Goal: Information Seeking & Learning: Compare options

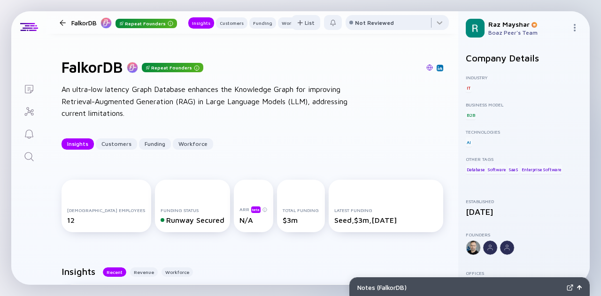
scroll to position [63, 0]
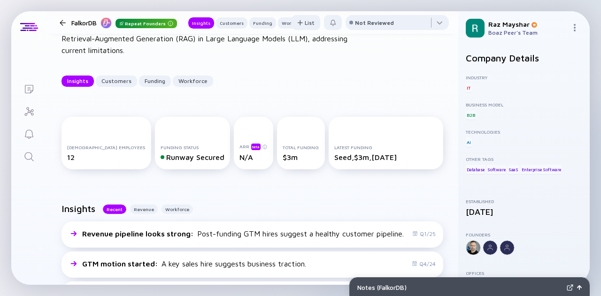
click at [25, 158] on icon "Search" at bounding box center [28, 156] width 9 height 9
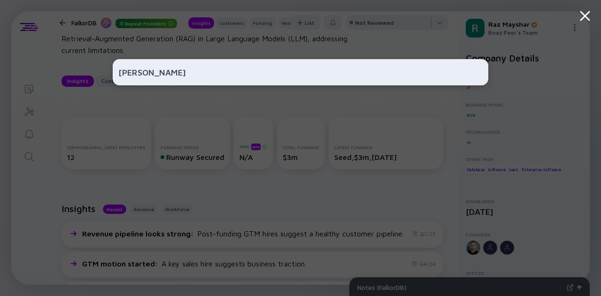
type input "[PERSON_NAME]"
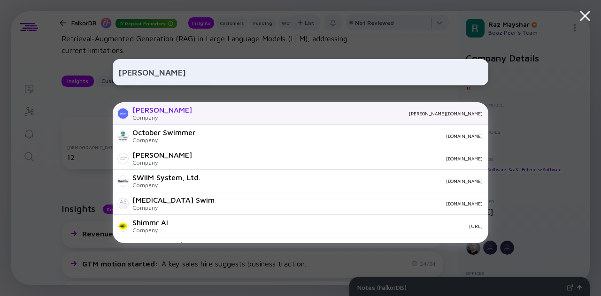
click at [218, 110] on div "[PERSON_NAME] Company [PERSON_NAME][DOMAIN_NAME]" at bounding box center [301, 113] width 376 height 23
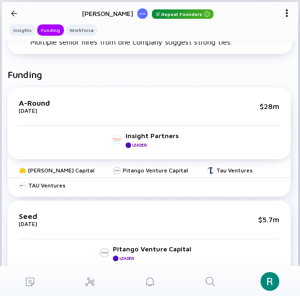
scroll to position [264, 0]
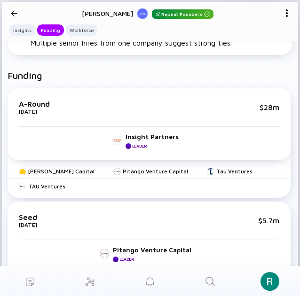
click at [11, 10] on div at bounding box center [14, 13] width 6 height 12
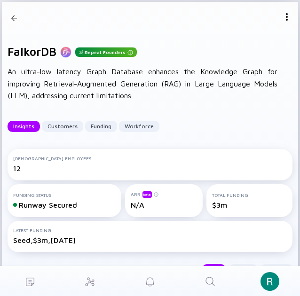
click at [17, 14] on div at bounding box center [15, 18] width 14 height 32
click at [215, 283] on icon "Search" at bounding box center [209, 281] width 11 height 11
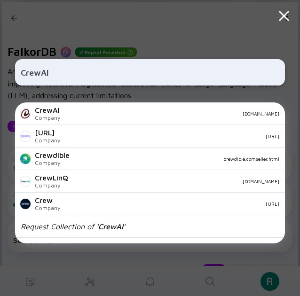
type input "CrewAI"
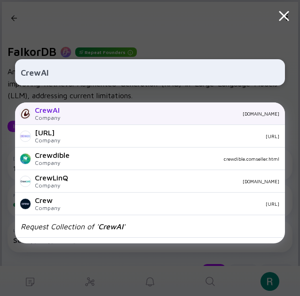
click at [93, 113] on div "[DOMAIN_NAME]" at bounding box center [173, 114] width 211 height 6
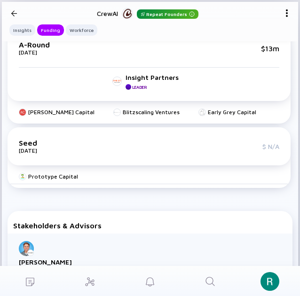
scroll to position [424, 0]
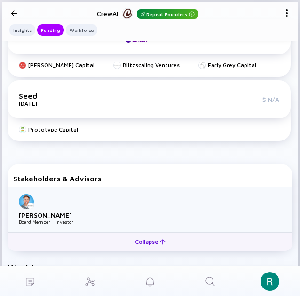
click at [142, 246] on div "Collapse" at bounding box center [150, 241] width 42 height 15
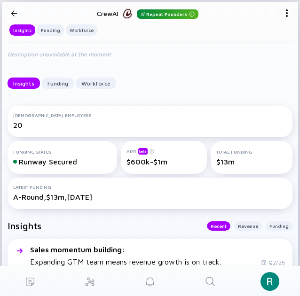
scroll to position [0, 0]
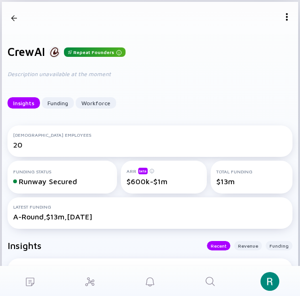
click at [38, 53] on h1 "CrewAI" at bounding box center [27, 51] width 38 height 13
copy h1 "CrewAI"
click at [208, 285] on icon "Search" at bounding box center [209, 281] width 11 height 11
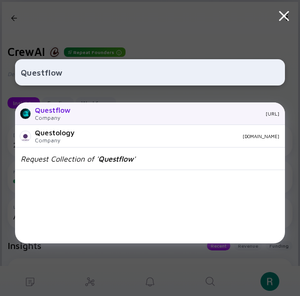
type input "Questflow"
click at [65, 108] on div "Questflow" at bounding box center [53, 110] width 36 height 8
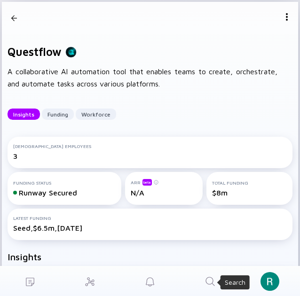
click at [206, 280] on icon "Search" at bounding box center [209, 281] width 11 height 11
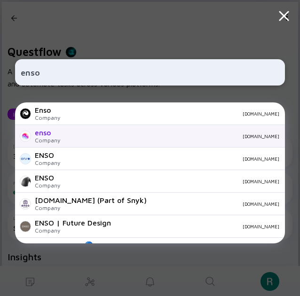
type input "enso"
click at [142, 138] on div "[DOMAIN_NAME]" at bounding box center [173, 136] width 211 height 6
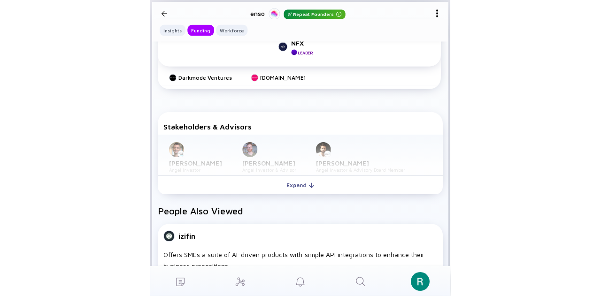
scroll to position [424, 0]
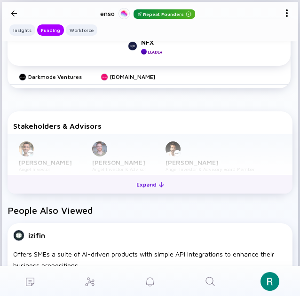
click at [175, 183] on button "Expand" at bounding box center [150, 184] width 285 height 19
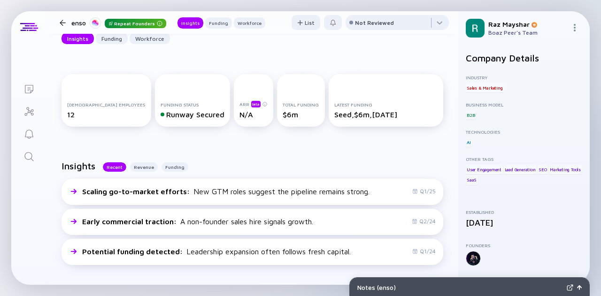
scroll to position [0, 0]
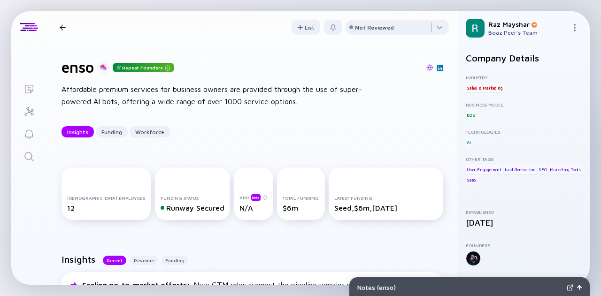
click at [26, 153] on icon "Search" at bounding box center [28, 156] width 9 height 9
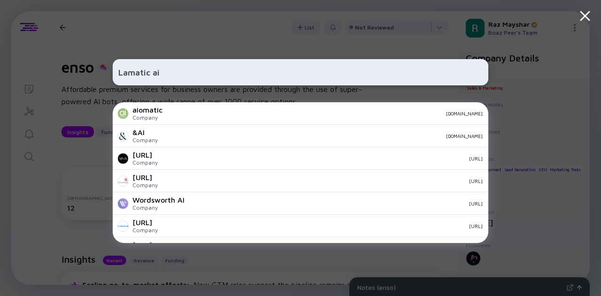
paste input "lamatic."
paste input "Fireworks"
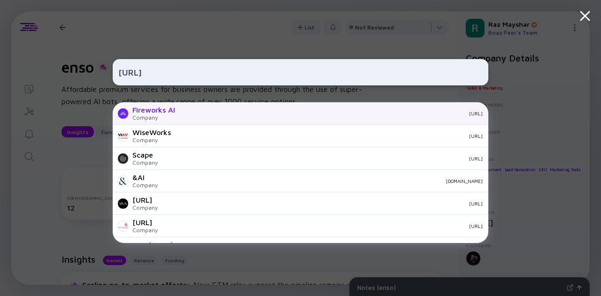
type input "[URL]"
click at [179, 114] on div "Fireworks AI Company [URL]" at bounding box center [301, 113] width 376 height 23
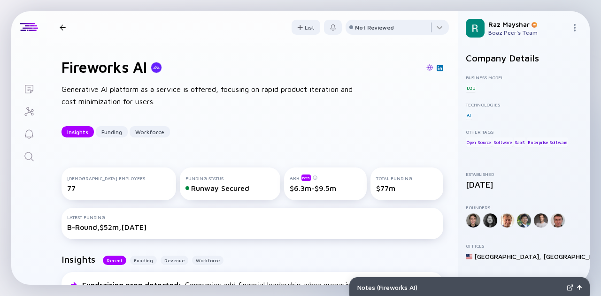
click at [438, 66] on img at bounding box center [440, 68] width 5 height 5
click at [25, 160] on icon "Search" at bounding box center [28, 156] width 11 height 11
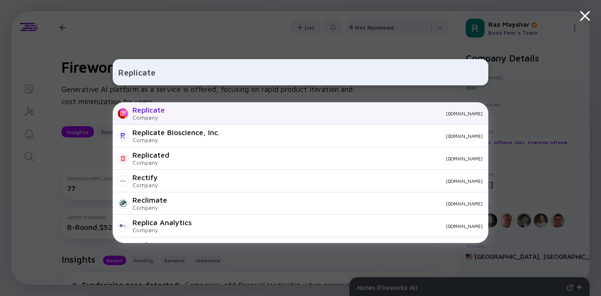
type input "Replicate"
click at [216, 111] on div "[DOMAIN_NAME]" at bounding box center [327, 114] width 310 height 6
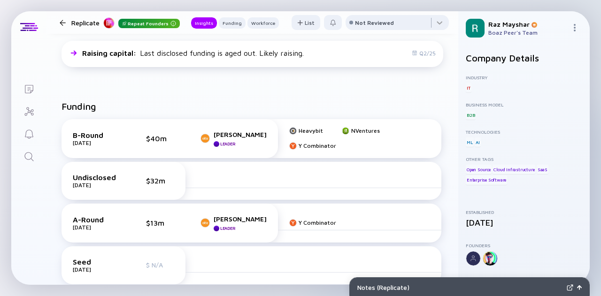
scroll to position [235, 0]
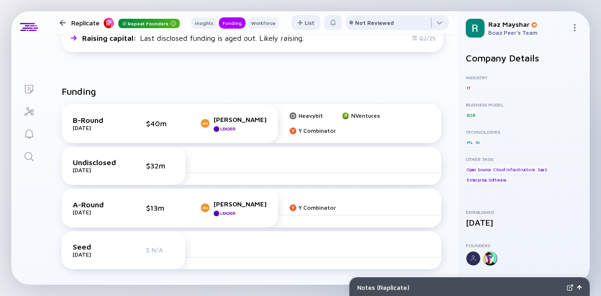
click at [488, 253] on div at bounding box center [490, 258] width 15 height 15
click at [493, 261] on div at bounding box center [490, 258] width 15 height 15
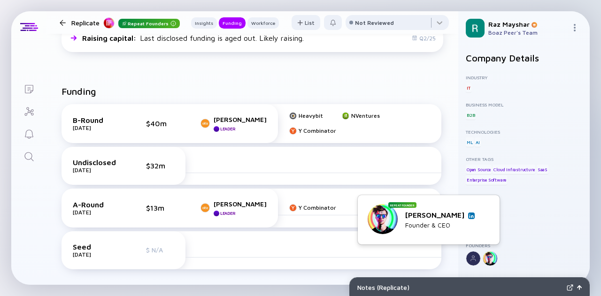
click at [471, 216] on img at bounding box center [471, 216] width 5 height 5
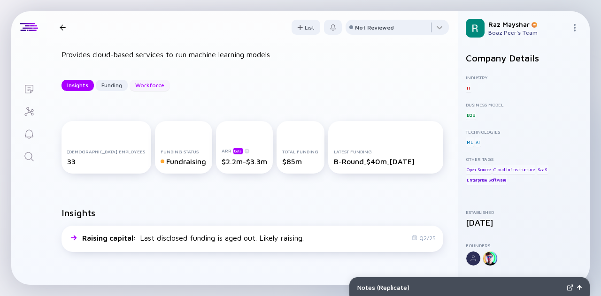
scroll to position [0, 0]
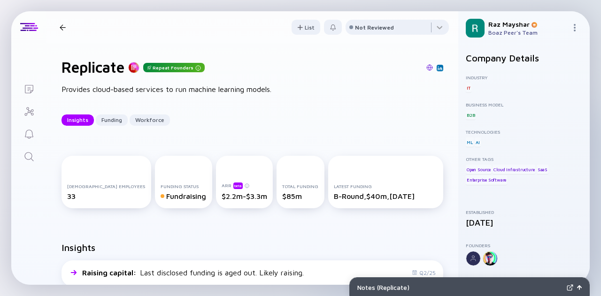
click at [25, 155] on icon "Search" at bounding box center [28, 156] width 11 height 11
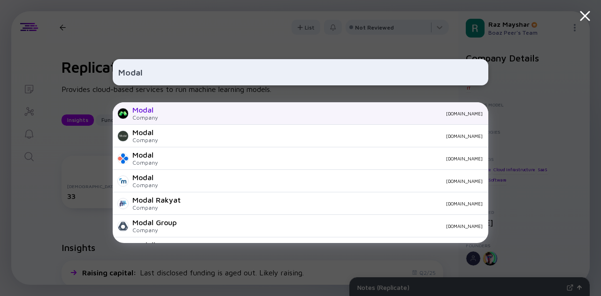
type input "Modal"
click at [246, 113] on div "[DOMAIN_NAME]" at bounding box center [323, 114] width 317 height 6
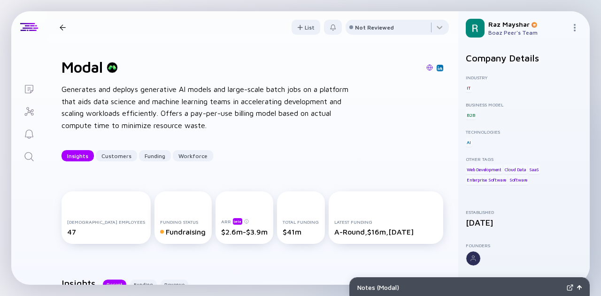
click at [438, 68] on img at bounding box center [440, 68] width 5 height 5
click at [30, 159] on icon "Search" at bounding box center [28, 156] width 9 height 9
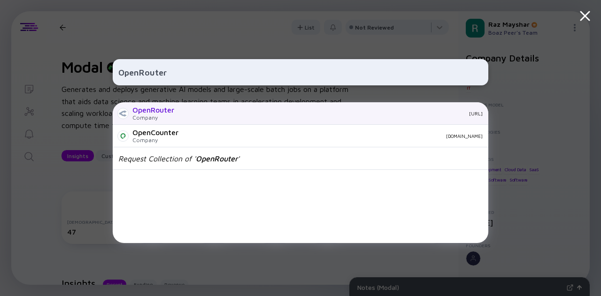
type input "OpenRouter"
click at [208, 107] on div "OpenRouter Company [URL]" at bounding box center [301, 113] width 376 height 23
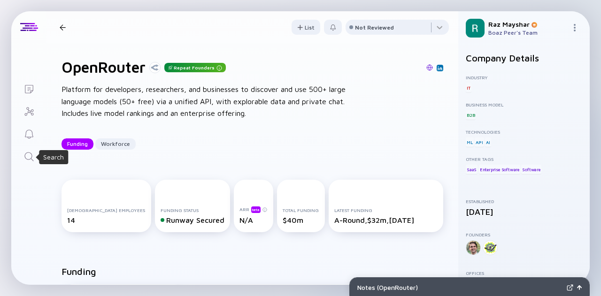
click at [33, 151] on icon "Search" at bounding box center [28, 156] width 11 height 11
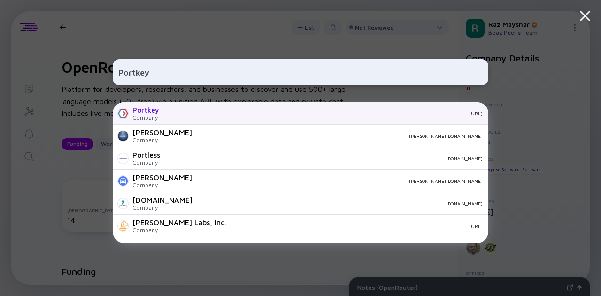
type input "Portkey"
click at [185, 120] on div "Portkey Company [URL]" at bounding box center [301, 113] width 376 height 23
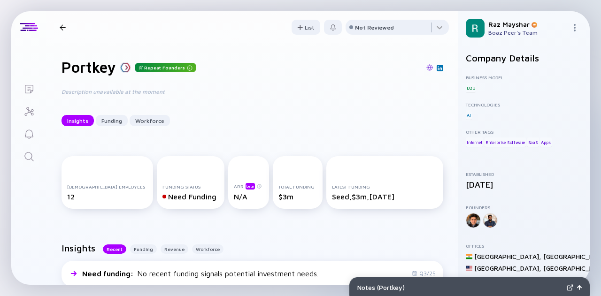
click at [438, 67] on img at bounding box center [440, 68] width 5 height 5
